Goal: Task Accomplishment & Management: Complete application form

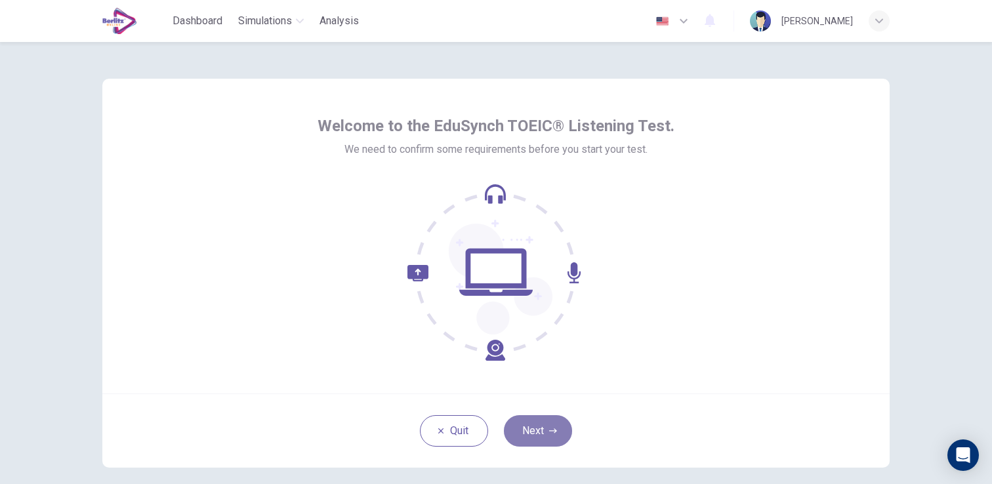
click at [553, 420] on button "Next" at bounding box center [538, 430] width 68 height 31
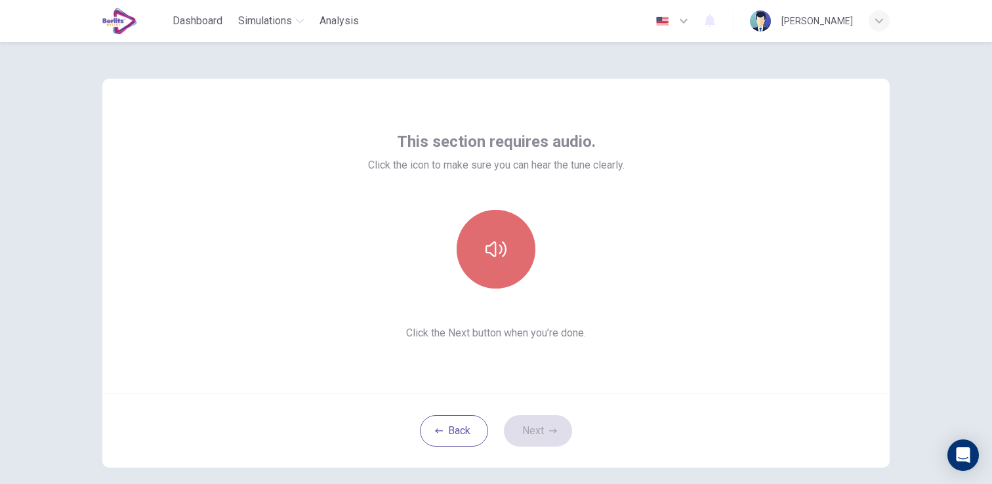
click at [530, 251] on button "button" at bounding box center [496, 249] width 79 height 79
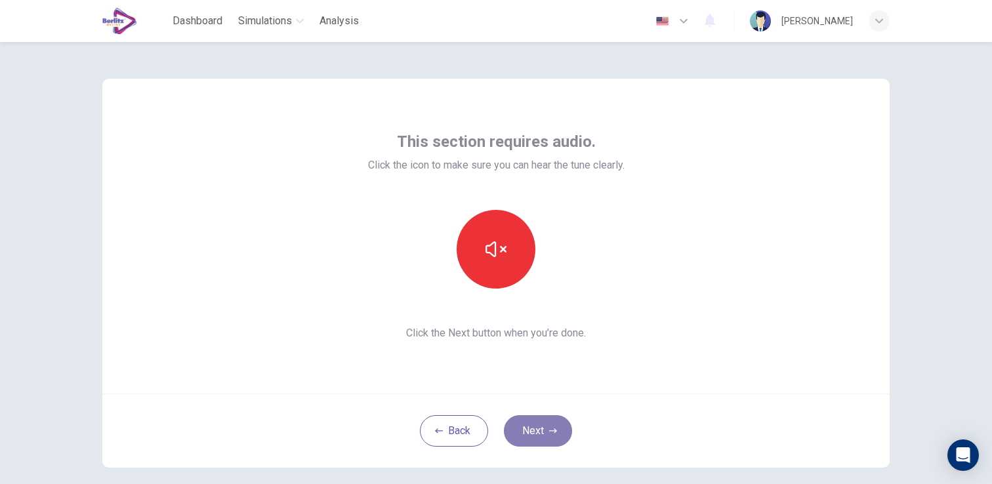
click at [547, 430] on button "Next" at bounding box center [538, 430] width 68 height 31
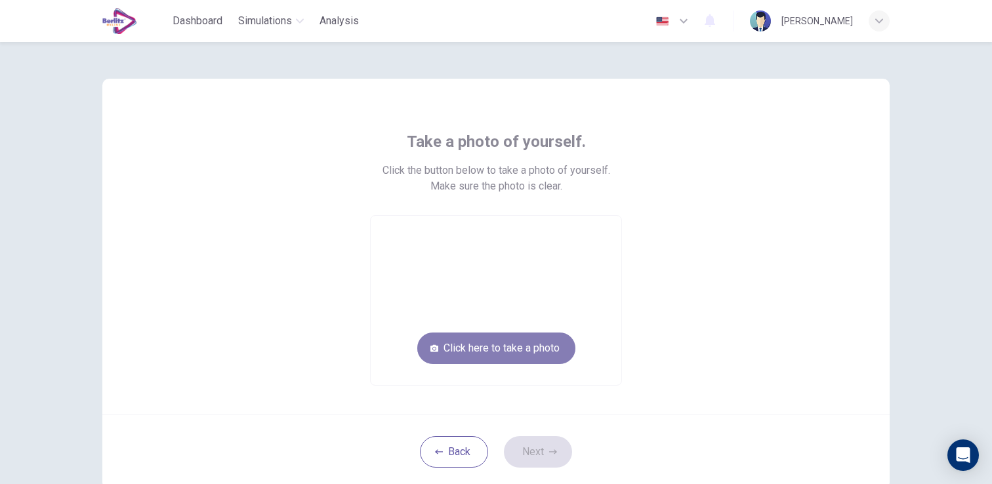
click at [526, 343] on button "Click here to take a photo" at bounding box center [496, 348] width 158 height 31
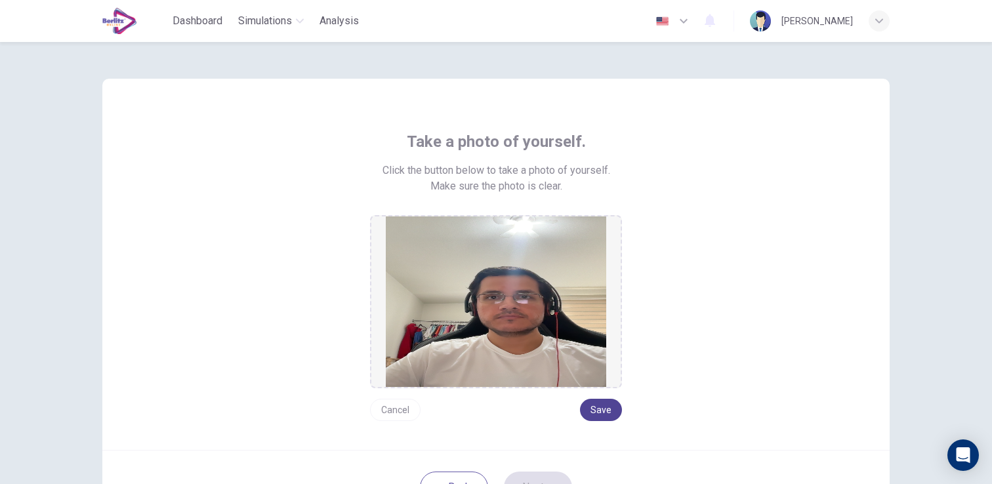
click at [614, 417] on button "Save" at bounding box center [601, 410] width 42 height 22
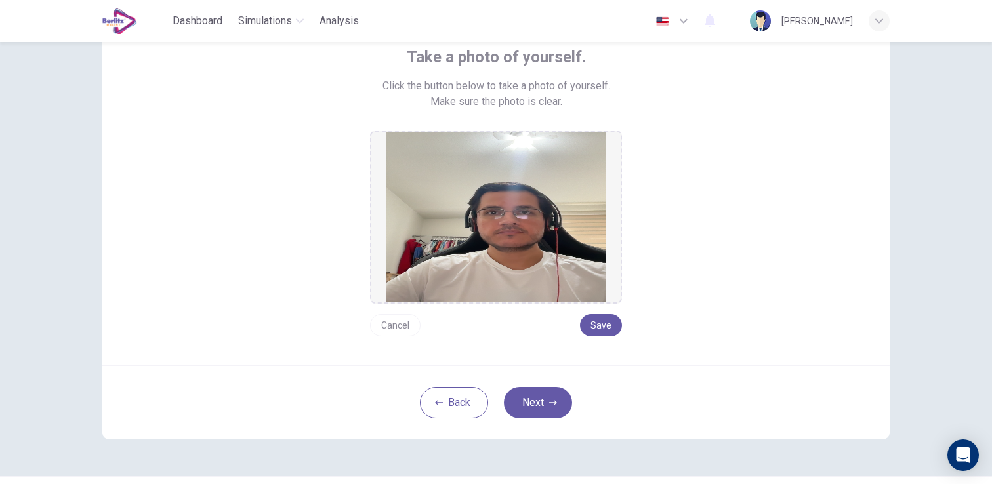
scroll to position [119, 0]
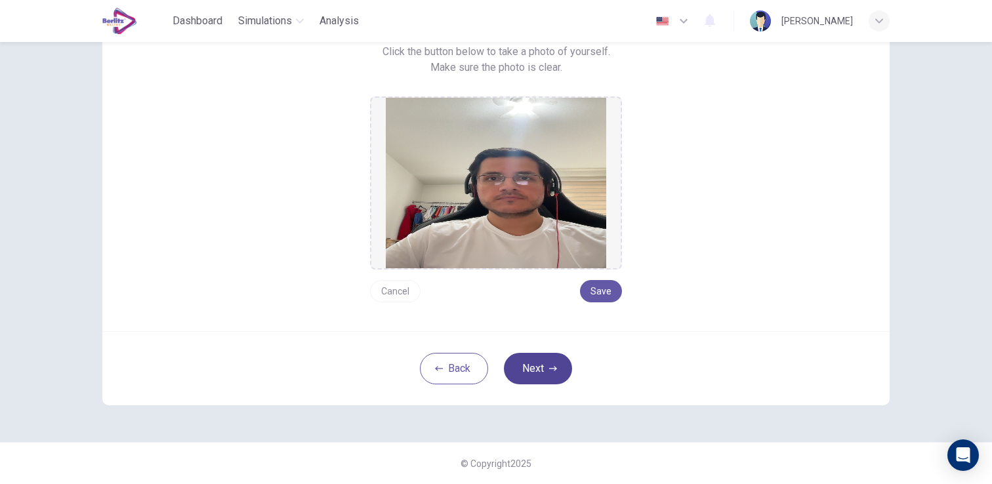
click at [548, 373] on button "Next" at bounding box center [538, 368] width 68 height 31
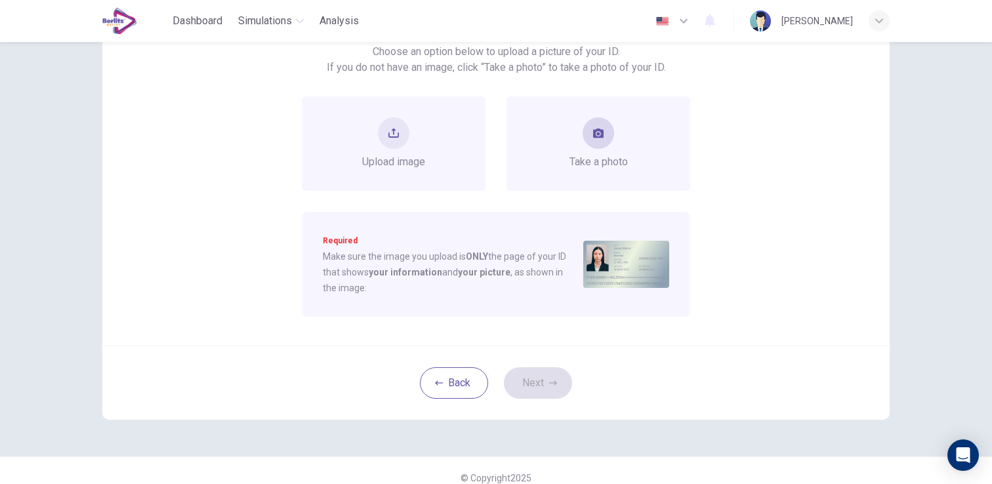
click at [585, 147] on div "Take a photo" at bounding box center [599, 143] width 58 height 52
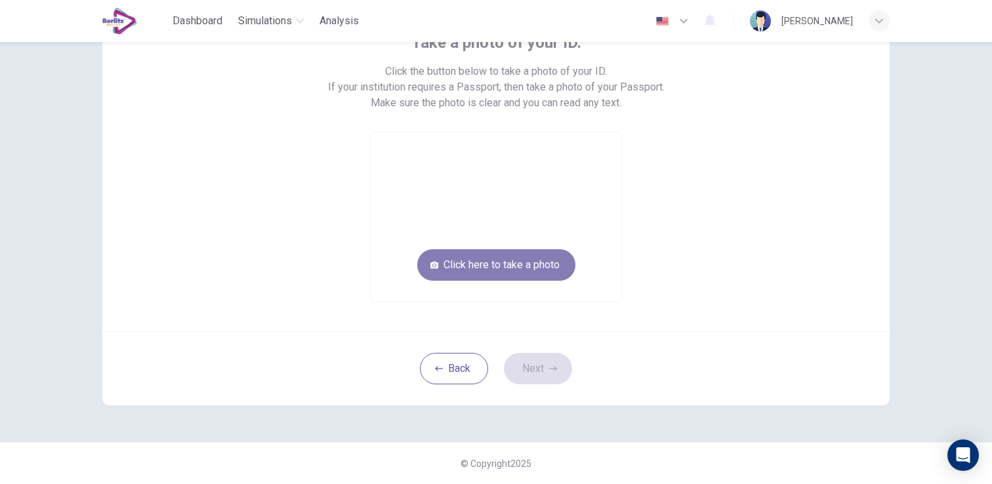
click at [539, 272] on button "Click here to take a photo" at bounding box center [496, 264] width 158 height 31
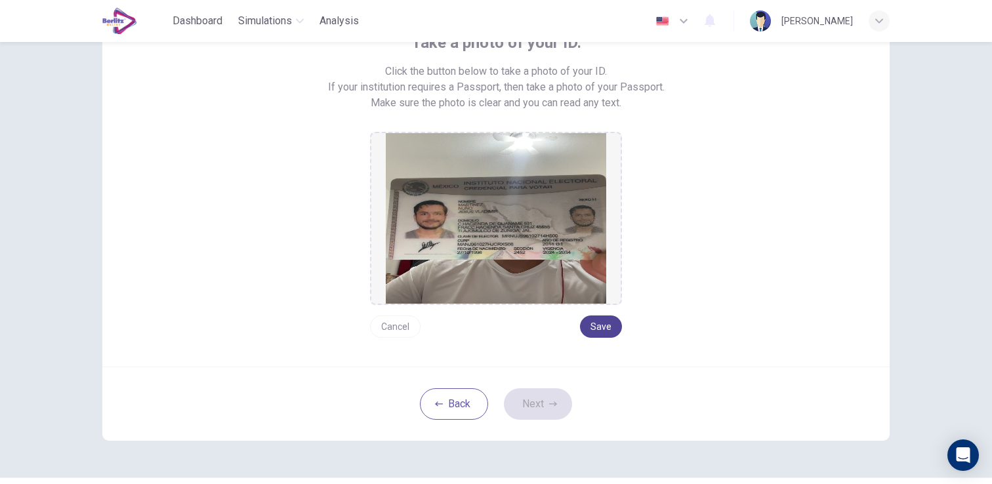
click at [604, 327] on button "Save" at bounding box center [601, 327] width 42 height 22
click at [556, 402] on icon "button" at bounding box center [553, 404] width 8 height 8
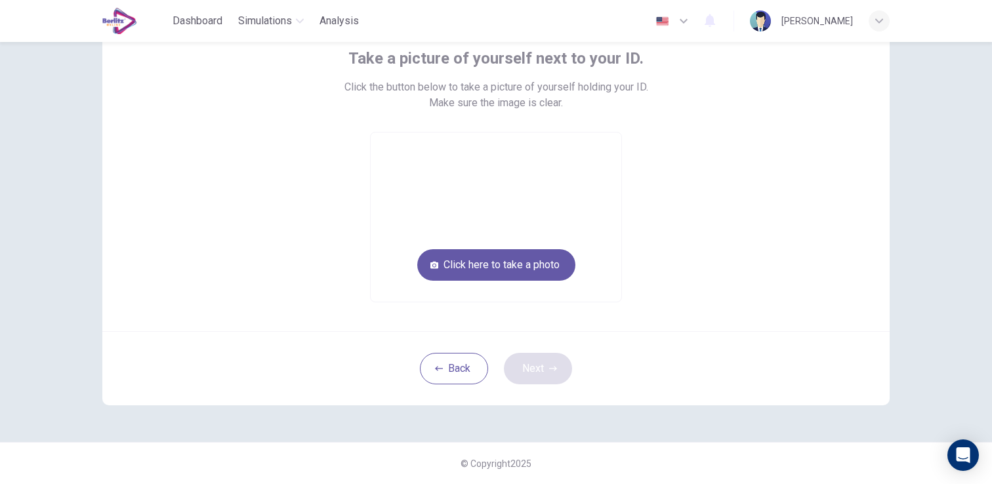
scroll to position [83, 0]
click at [540, 258] on button "Click here to take a photo" at bounding box center [496, 264] width 158 height 31
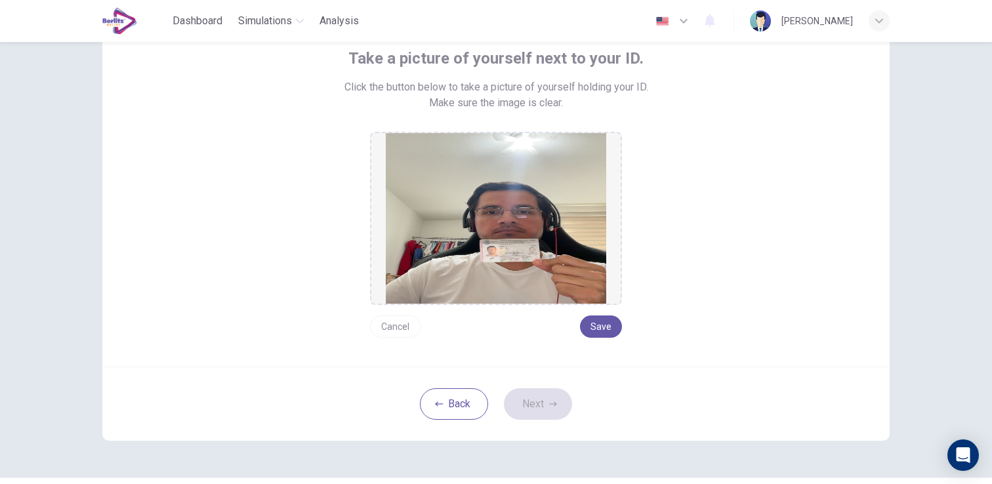
click at [393, 331] on button "Cancel" at bounding box center [395, 327] width 51 height 22
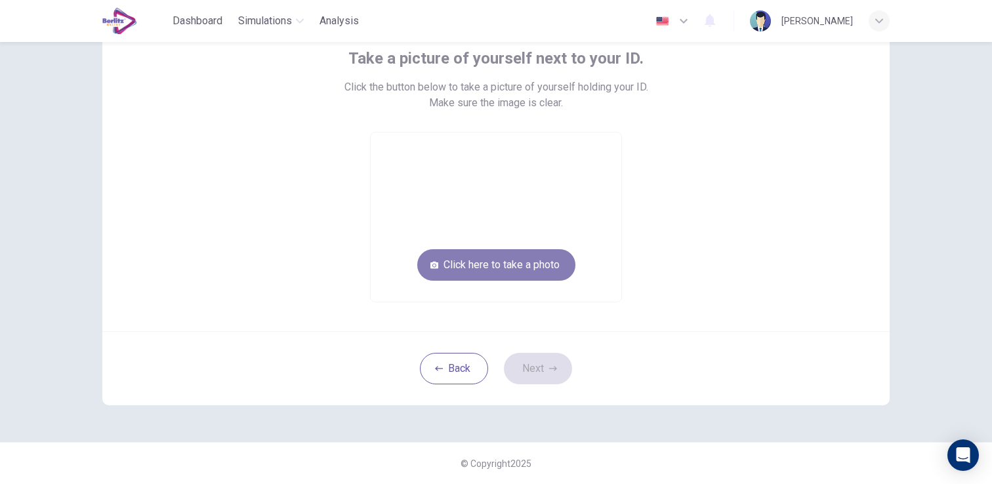
click at [457, 276] on button "Click here to take a photo" at bounding box center [496, 264] width 158 height 31
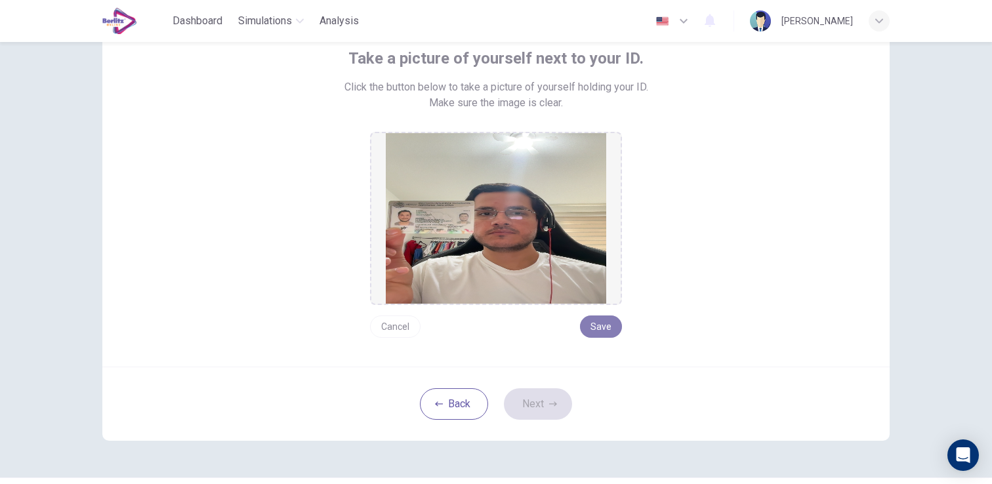
click at [591, 327] on button "Save" at bounding box center [601, 327] width 42 height 22
click at [559, 399] on button "Next" at bounding box center [538, 403] width 68 height 31
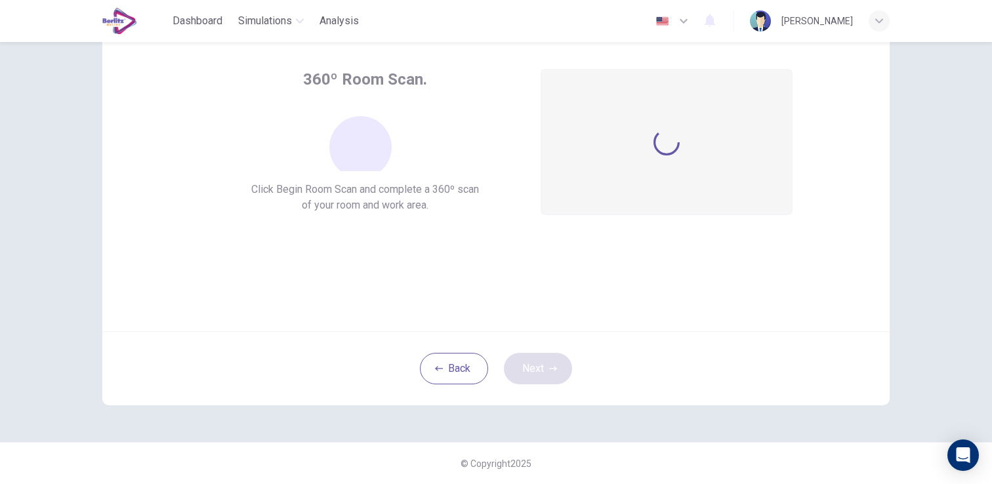
scroll to position [62, 0]
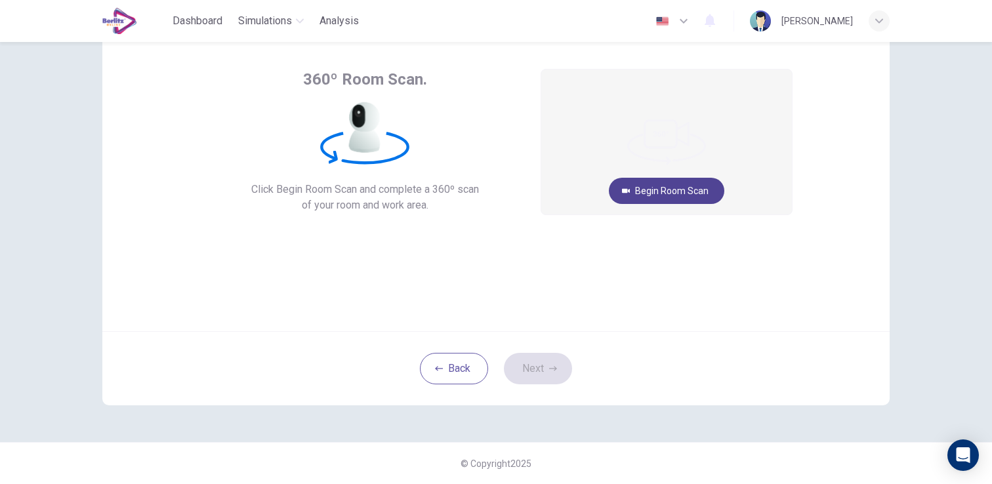
click at [671, 193] on button "Begin Room Scan" at bounding box center [666, 191] width 115 height 26
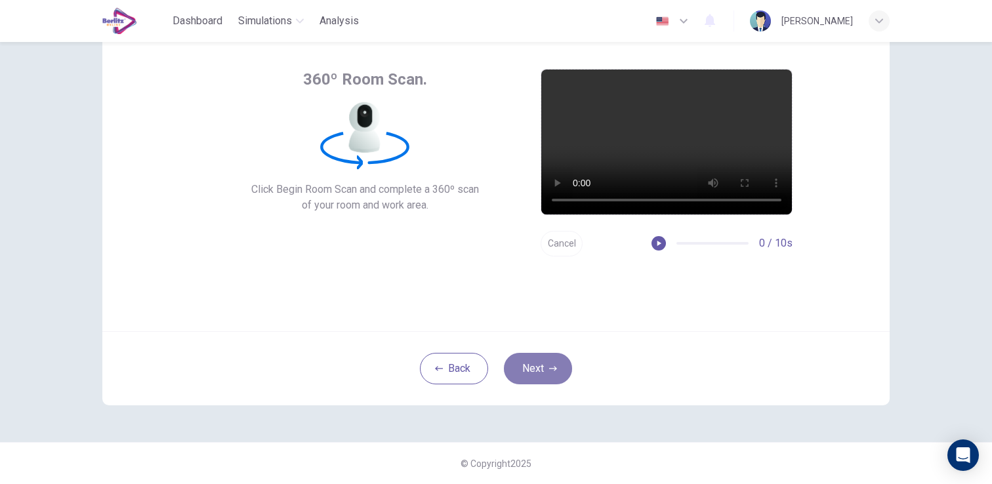
click at [551, 371] on icon "button" at bounding box center [553, 369] width 8 height 8
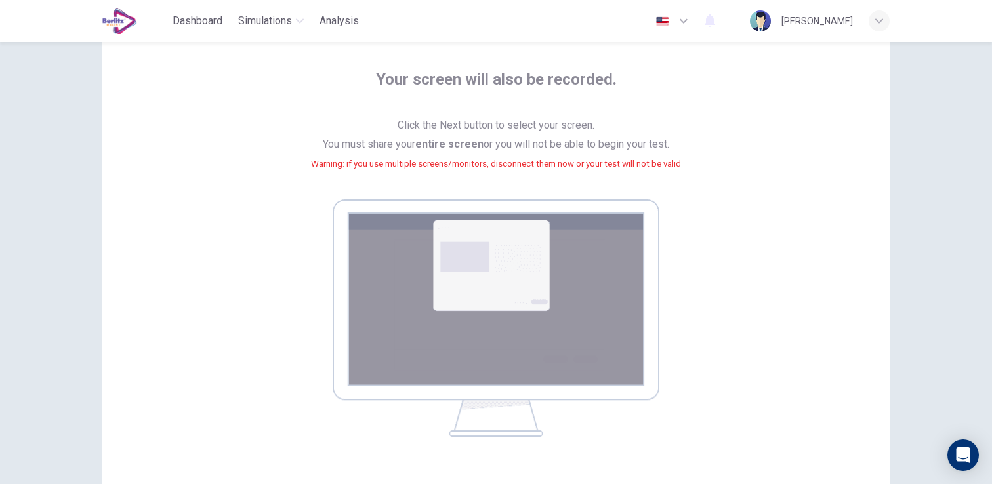
scroll to position [197, 0]
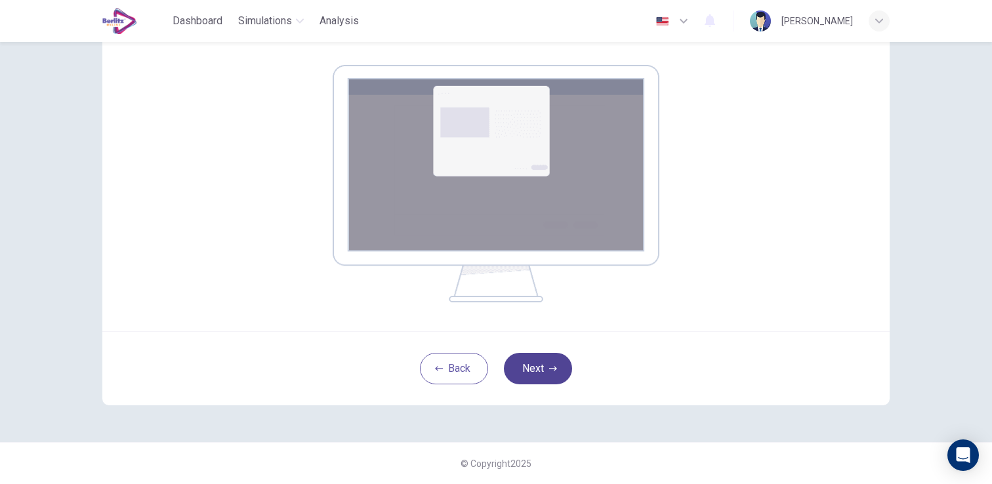
click at [535, 378] on button "Next" at bounding box center [538, 368] width 68 height 31
